Goal: Task Accomplishment & Management: Complete application form

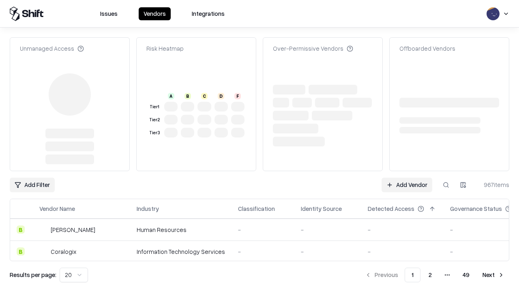
click at [407, 178] on link "Add Vendor" at bounding box center [407, 185] width 51 height 15
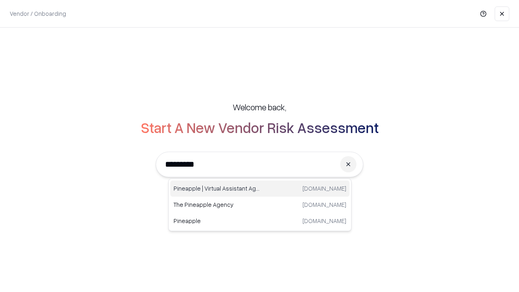
click at [260, 189] on div "Pineapple | Virtual Assistant Agency [DOMAIN_NAME]" at bounding box center [259, 188] width 179 height 16
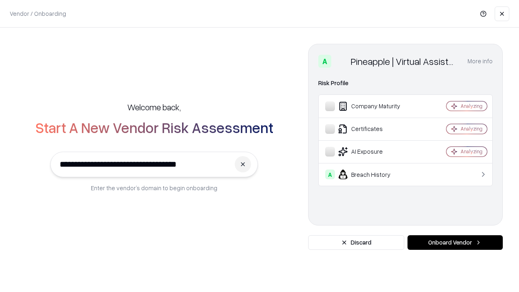
type input "**********"
click at [455, 242] on button "Onboard Vendor" at bounding box center [454, 242] width 95 height 15
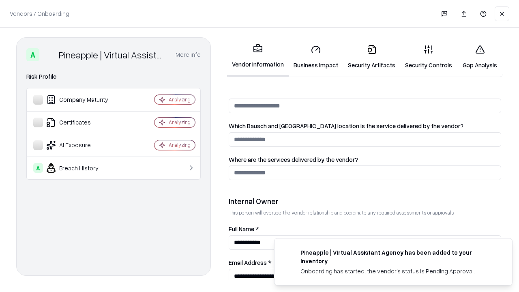
scroll to position [420, 0]
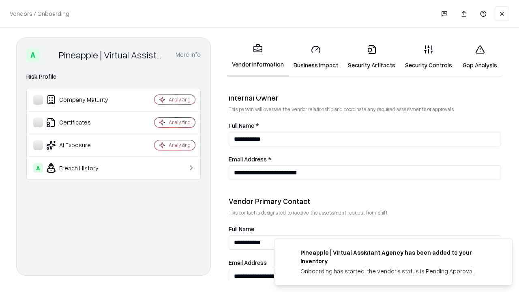
click at [316, 57] on link "Business Impact" at bounding box center [316, 57] width 54 height 38
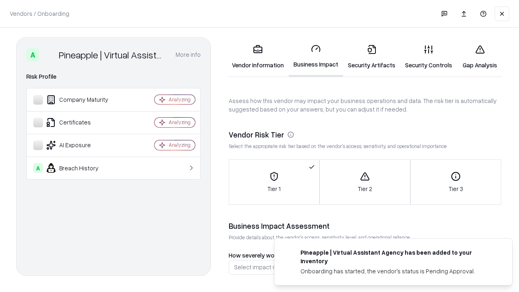
click at [371, 57] on link "Security Artifacts" at bounding box center [371, 57] width 57 height 38
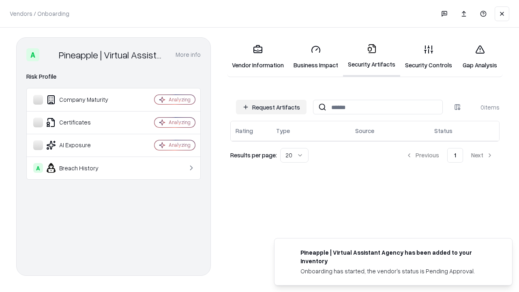
click at [271, 107] on button "Request Artifacts" at bounding box center [271, 107] width 71 height 15
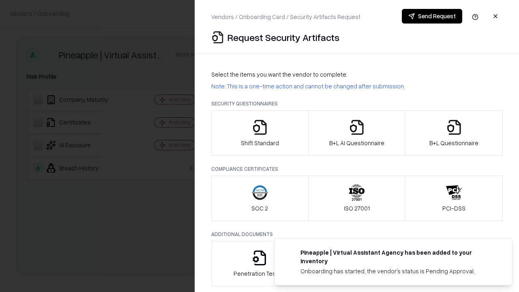
click at [259, 133] on icon "button" at bounding box center [260, 127] width 16 height 16
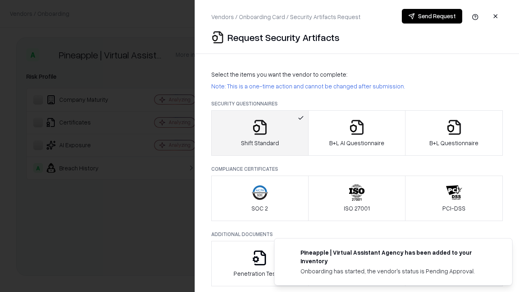
click at [432, 16] on button "Send Request" at bounding box center [432, 16] width 60 height 15
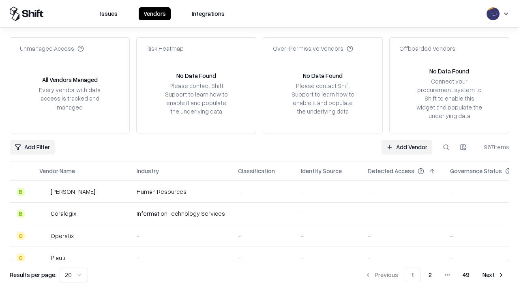
click at [446, 147] on button at bounding box center [446, 147] width 15 height 15
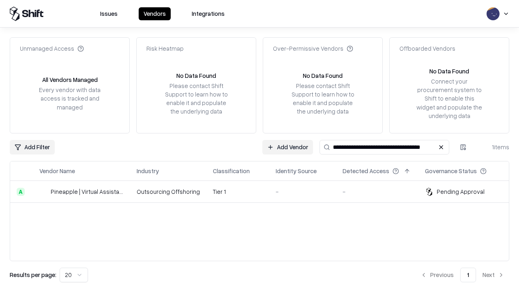
type input "**********"
click at [264, 191] on td "Tier 1" at bounding box center [237, 192] width 63 height 22
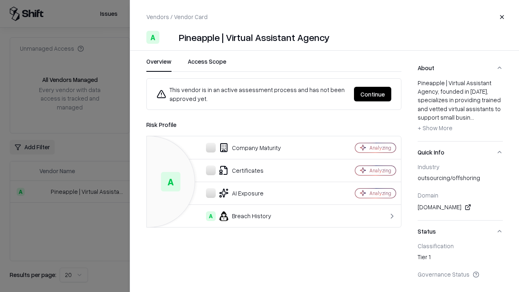
click at [373, 94] on button "Continue" at bounding box center [372, 94] width 37 height 15
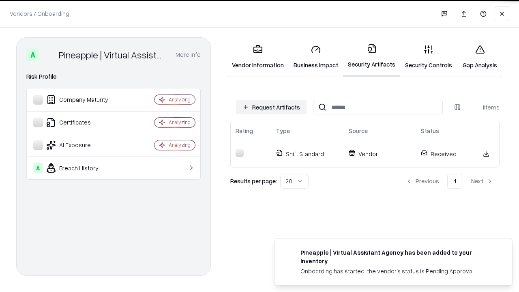
click at [480, 57] on link "Gap Analysis" at bounding box center [480, 57] width 46 height 38
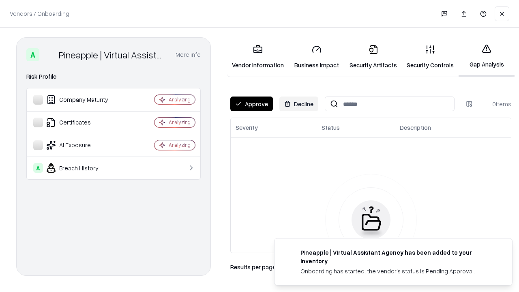
click at [251, 104] on button "Approve" at bounding box center [251, 103] width 43 height 15
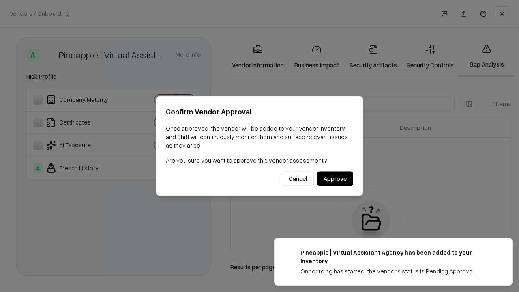
click at [335, 178] on button "Approve" at bounding box center [335, 178] width 36 height 15
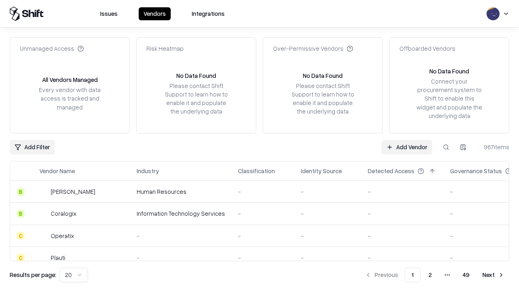
type input "**********"
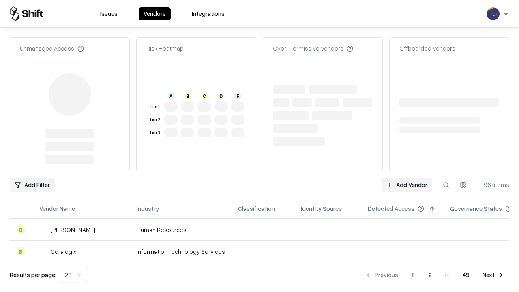
click at [407, 178] on link "Add Vendor" at bounding box center [407, 185] width 51 height 15
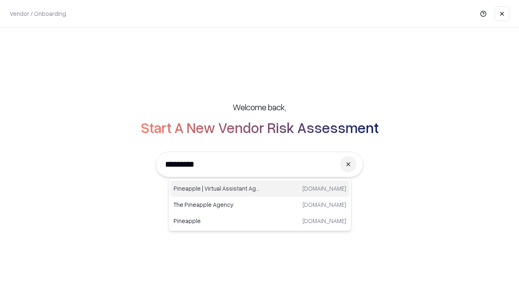
click at [260, 189] on div "Pineapple | Virtual Assistant Agency [DOMAIN_NAME]" at bounding box center [259, 188] width 179 height 16
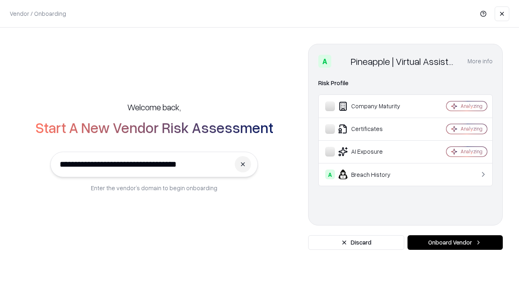
type input "**********"
click at [455, 242] on button "Onboard Vendor" at bounding box center [454, 242] width 95 height 15
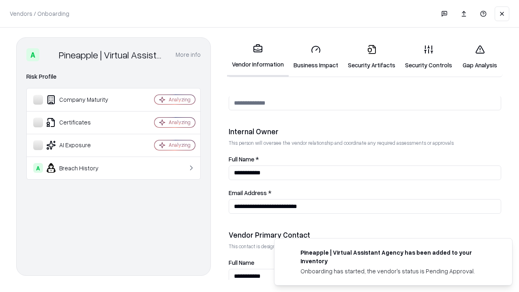
scroll to position [420, 0]
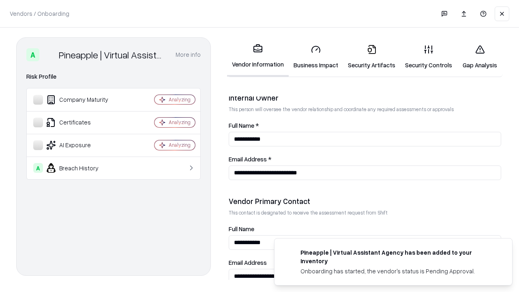
click at [480, 57] on link "Gap Analysis" at bounding box center [480, 57] width 46 height 38
